Goal: Task Accomplishment & Management: Understand process/instructions

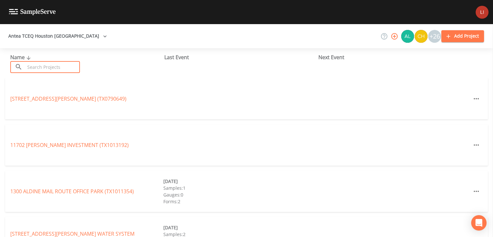
click at [39, 65] on input "text" at bounding box center [52, 67] width 55 height 12
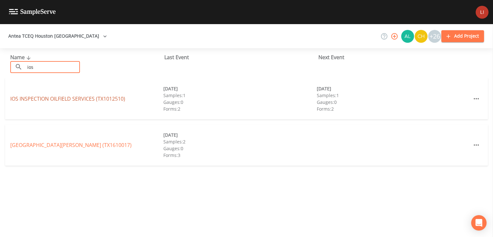
type input "ios"
click at [51, 100] on link "IOS INSPECTION OILFIELD SERVICES (TX1012510)" at bounding box center [67, 98] width 115 height 7
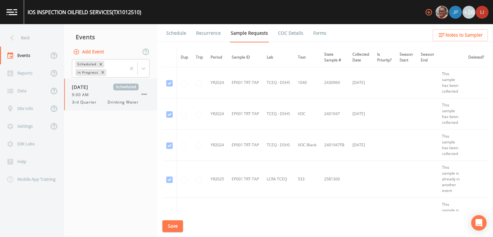
click at [95, 94] on div "9:00 AM" at bounding box center [105, 95] width 67 height 6
click at [174, 31] on link "Schedule" at bounding box center [176, 33] width 22 height 18
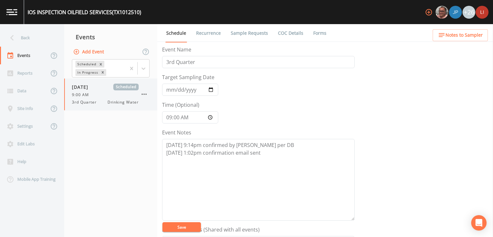
click at [93, 85] on span "[DATE]" at bounding box center [82, 86] width 21 height 7
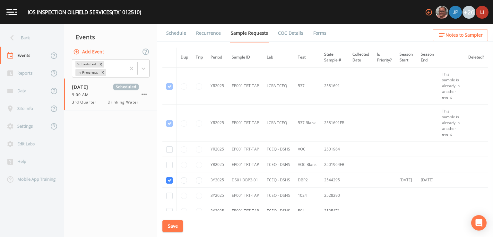
scroll to position [161, 9]
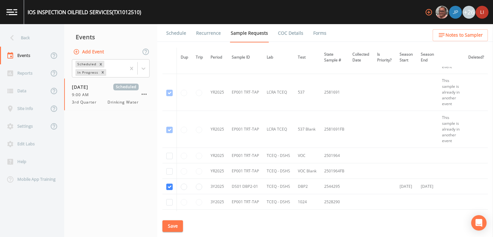
click at [170, 32] on link "Schedule" at bounding box center [176, 33] width 22 height 18
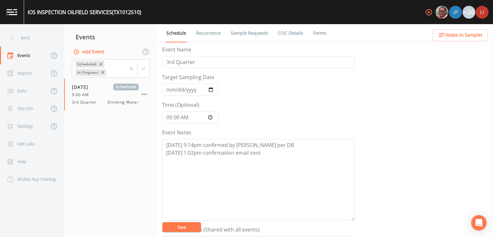
click at [447, 37] on span "Notes to Sampler" at bounding box center [464, 35] width 37 height 8
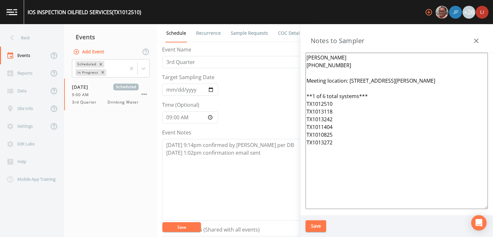
click at [477, 40] on icon "button" at bounding box center [476, 41] width 4 height 4
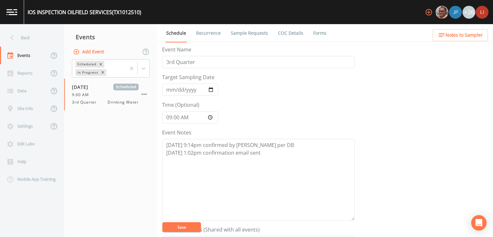
click at [315, 34] on link "Forms" at bounding box center [319, 33] width 15 height 18
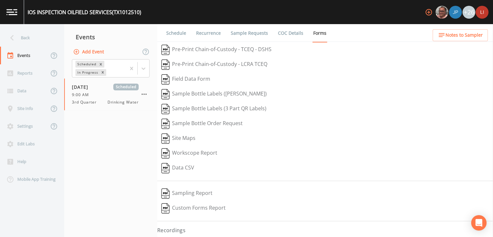
scroll to position [10, 0]
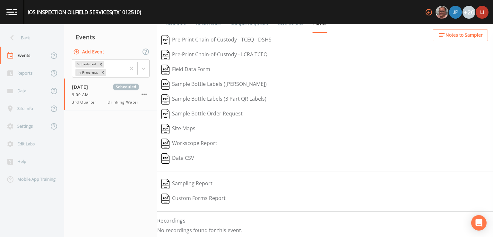
click at [209, 144] on button "Workscope Report" at bounding box center [189, 143] width 64 height 15
